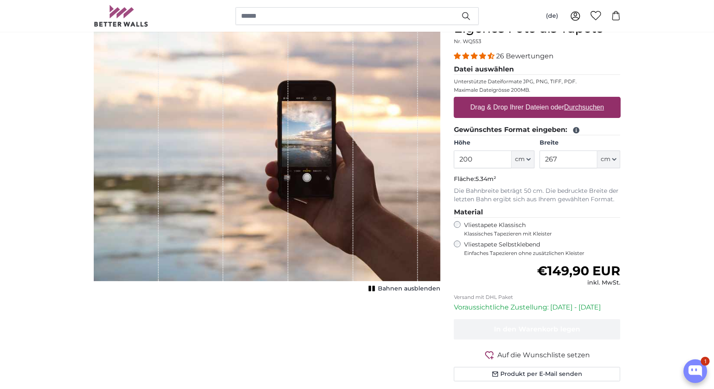
scroll to position [83, 0]
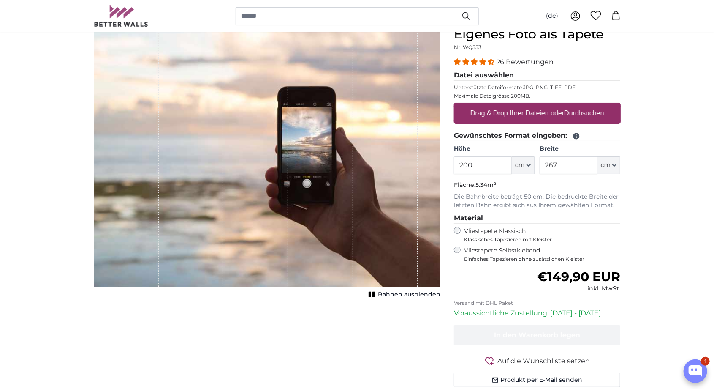
click at [587, 111] on u "Durchsuchen" at bounding box center [584, 112] width 40 height 7
click at [587, 105] on input "Drag & Drop Ihrer Dateien oder Durchsuchen" at bounding box center [537, 104] width 167 height 3
type input "**********"
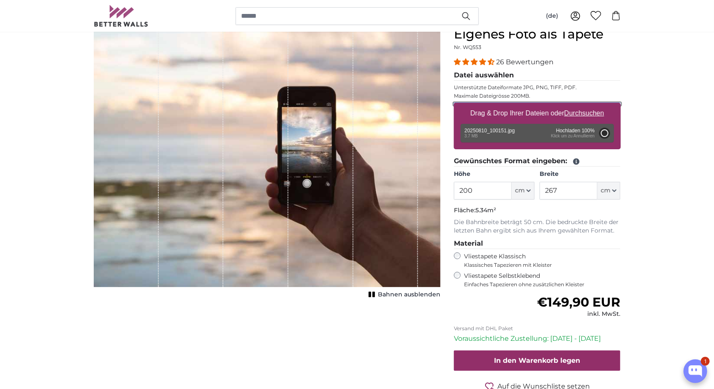
type input "266"
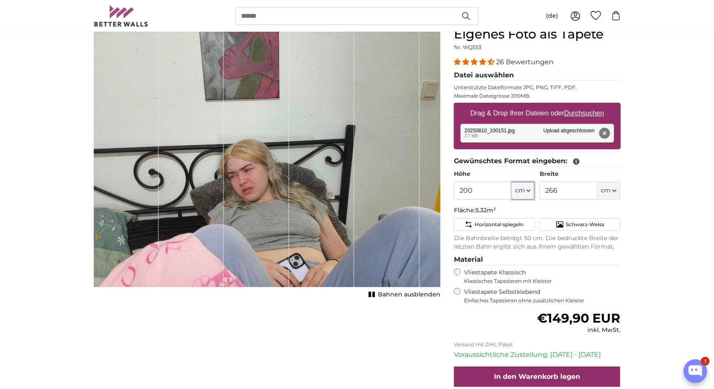
click at [525, 188] on span "cm" at bounding box center [520, 190] width 10 height 8
click at [485, 188] on input "200" at bounding box center [483, 191] width 58 height 18
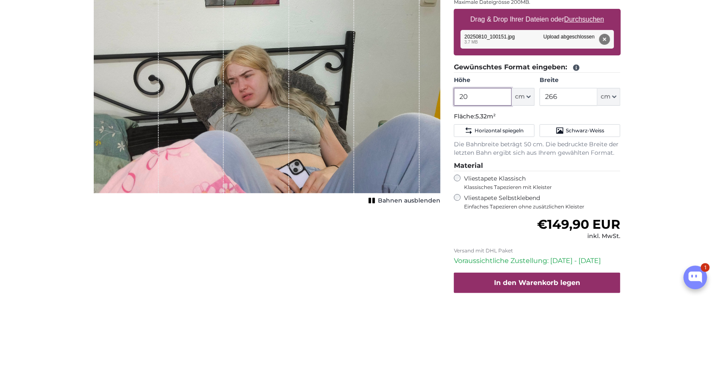
type input "2"
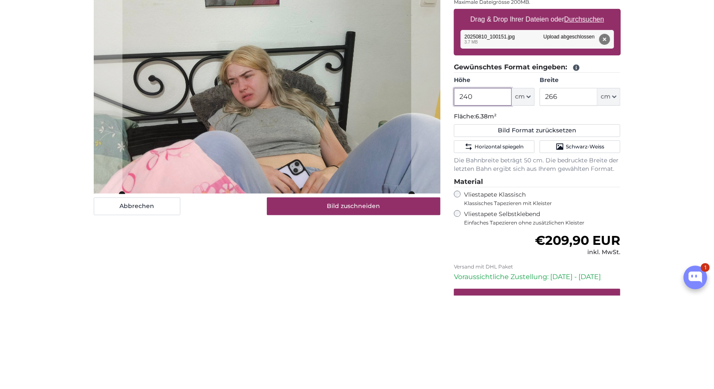
type input "240"
click at [577, 186] on input "266" at bounding box center [569, 191] width 58 height 18
type input "2"
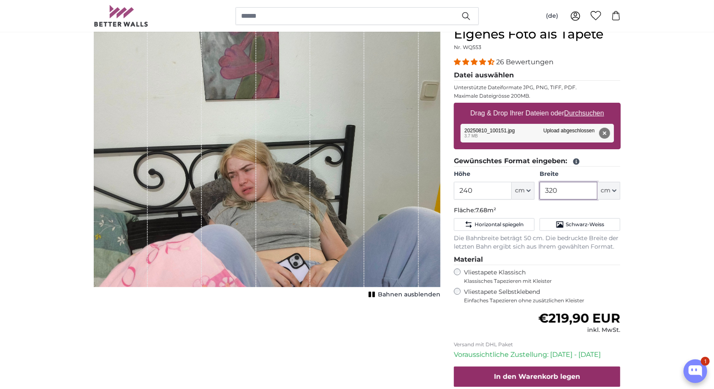
type input "320"
click at [252, 349] on div "Abbrechen Bild zuschneiden Bahnen ausblenden" at bounding box center [267, 238] width 360 height 422
click at [603, 132] on button "Entfernen" at bounding box center [604, 133] width 11 height 11
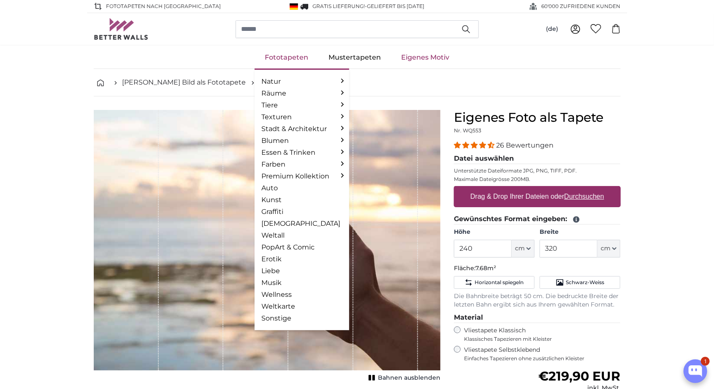
click at [283, 55] on link "Fototapeten" at bounding box center [287, 57] width 64 height 22
